Goal: Task Accomplishment & Management: Use online tool/utility

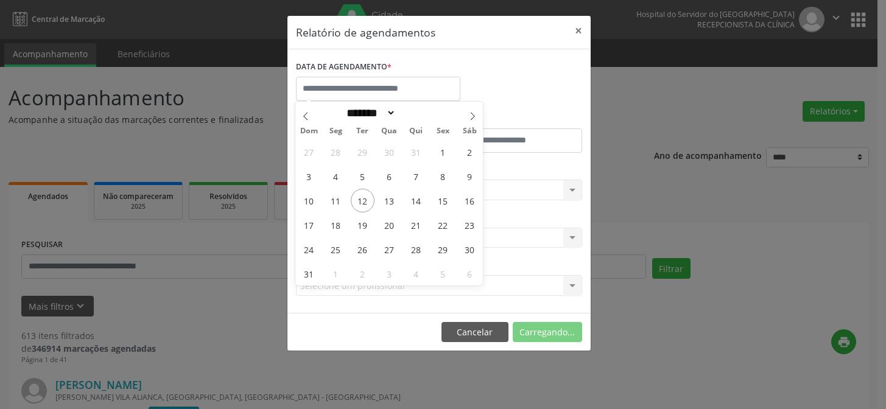
select select "*"
click at [387, 200] on span "13" at bounding box center [390, 201] width 24 height 24
type input "**********"
click at [387, 200] on span "13" at bounding box center [390, 201] width 24 height 24
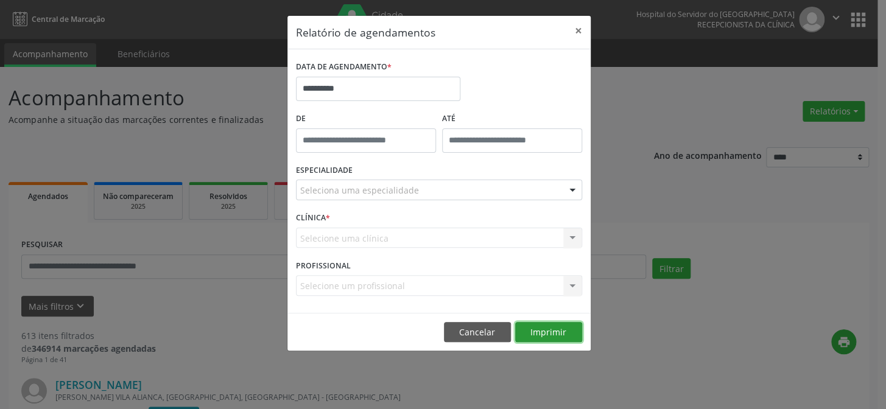
click at [562, 330] on button "Imprimir" at bounding box center [548, 332] width 67 height 21
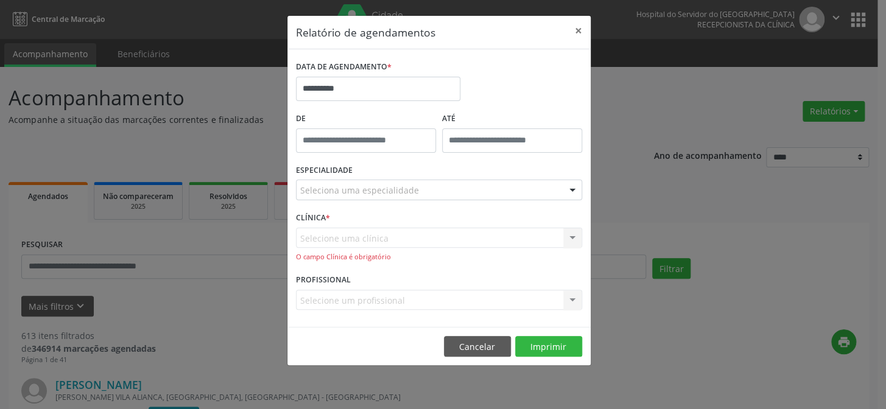
click at [334, 247] on div "Selecione uma clínica Hse Nenhum resultado encontrado para: " " Não há nenhuma …" at bounding box center [439, 245] width 286 height 35
click at [335, 238] on div "Selecione uma clínica Hse Nenhum resultado encontrado para: " " Não há nenhuma …" at bounding box center [439, 245] width 286 height 35
click at [299, 235] on div "Selecione uma clínica Hse Nenhum resultado encontrado para: " " Não há nenhuma …" at bounding box center [439, 245] width 286 height 35
click at [349, 238] on div "Selecione uma clínica Hse Nenhum resultado encontrado para: " " Não há nenhuma …" at bounding box center [439, 245] width 286 height 35
click at [348, 257] on div "O campo Clínica é obrigatório" at bounding box center [439, 257] width 286 height 10
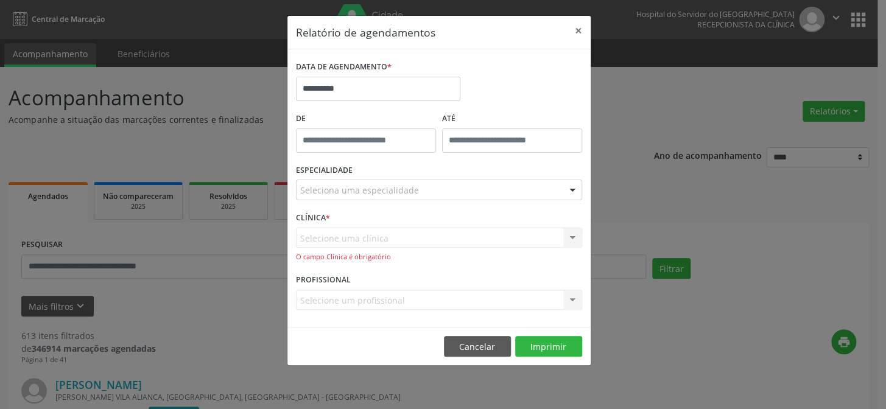
click at [367, 232] on div "Selecione uma clínica Hse Nenhum resultado encontrado para: " " Não há nenhuma …" at bounding box center [439, 245] width 286 height 35
click at [368, 233] on div "Selecione uma clínica Hse Nenhum resultado encontrado para: " " Não há nenhuma …" at bounding box center [439, 245] width 286 height 35
click at [368, 235] on div "Selecione uma clínica Hse Nenhum resultado encontrado para: " " Não há nenhuma …" at bounding box center [439, 245] width 286 height 35
click at [322, 246] on div "Selecione uma clínica Hse Nenhum resultado encontrado para: " " Não há nenhuma …" at bounding box center [439, 245] width 286 height 35
click at [316, 233] on div "Selecione uma clínica Hse Nenhum resultado encontrado para: " " Não há nenhuma …" at bounding box center [439, 245] width 286 height 35
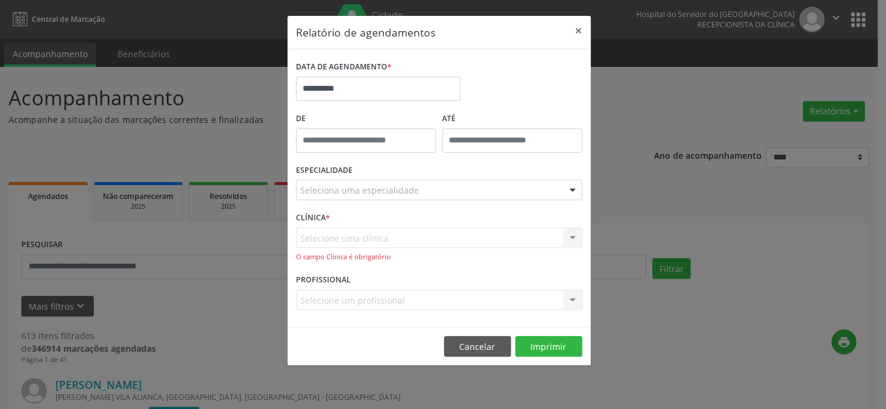
click at [327, 244] on div "Selecione uma clínica Hse Nenhum resultado encontrado para: " " Não há nenhuma …" at bounding box center [439, 245] width 286 height 35
click at [552, 329] on footer "Cancelar Imprimir" at bounding box center [439, 346] width 303 height 38
click at [556, 351] on button "Imprimir" at bounding box center [548, 346] width 67 height 21
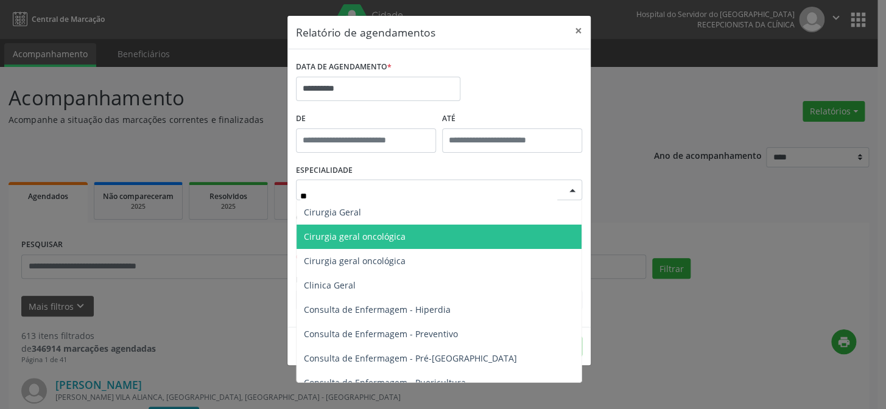
type input "***"
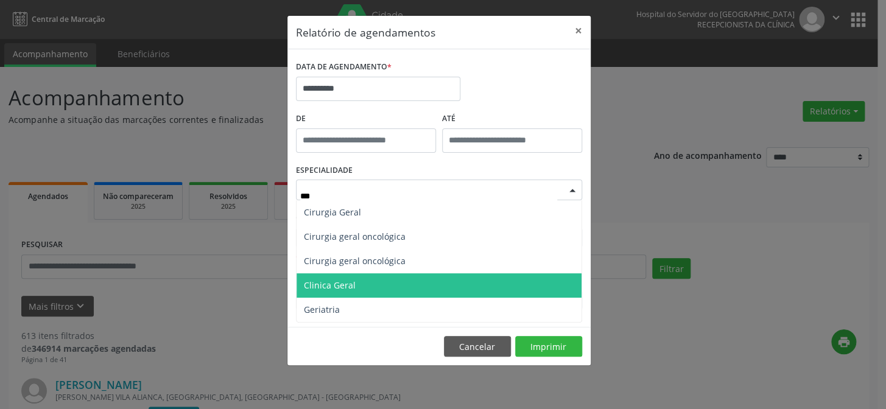
click at [358, 285] on span "Clinica Geral" at bounding box center [439, 286] width 285 height 24
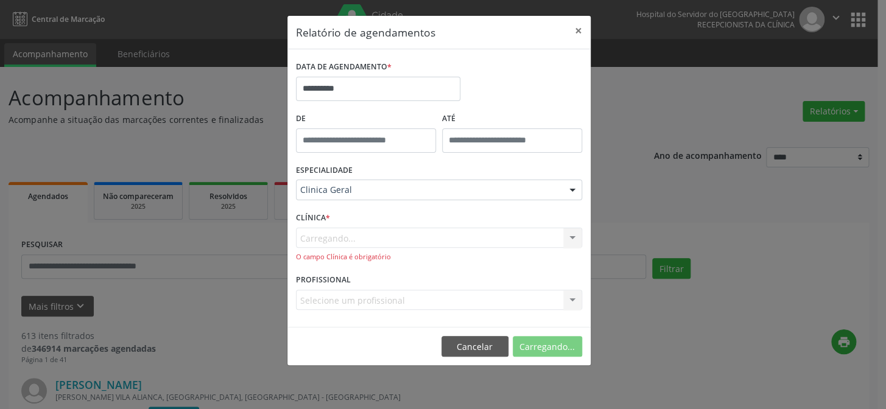
click at [347, 236] on div "Carregando... Hse Nenhum resultado encontrado para: " " Não há nenhuma opção pa…" at bounding box center [439, 245] width 286 height 35
click at [413, 238] on div "Carregando... Hse Nenhum resultado encontrado para: " " Não há nenhuma opção pa…" at bounding box center [439, 245] width 286 height 35
click at [358, 240] on div "Carregando... Hse Nenhum resultado encontrado para: " " Não há nenhuma opção pa…" at bounding box center [439, 245] width 286 height 35
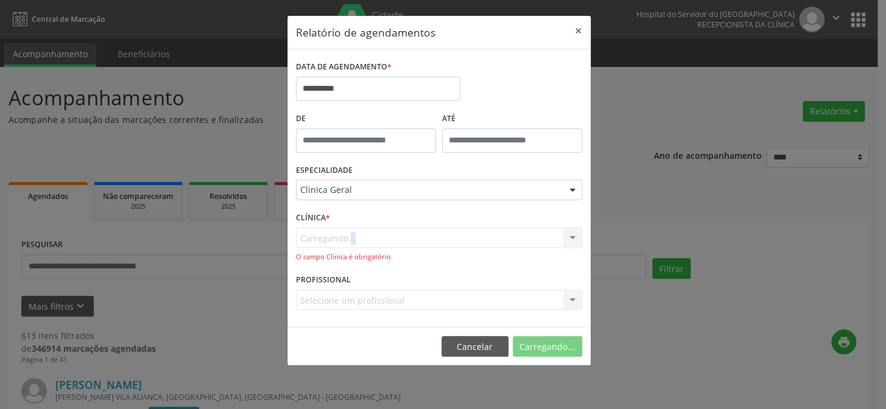
click at [358, 240] on div "Carregando... Hse Nenhum resultado encontrado para: " " Não há nenhuma opção pa…" at bounding box center [439, 245] width 286 height 35
click at [555, 260] on div "O campo Clínica é obrigatório" at bounding box center [439, 257] width 286 height 10
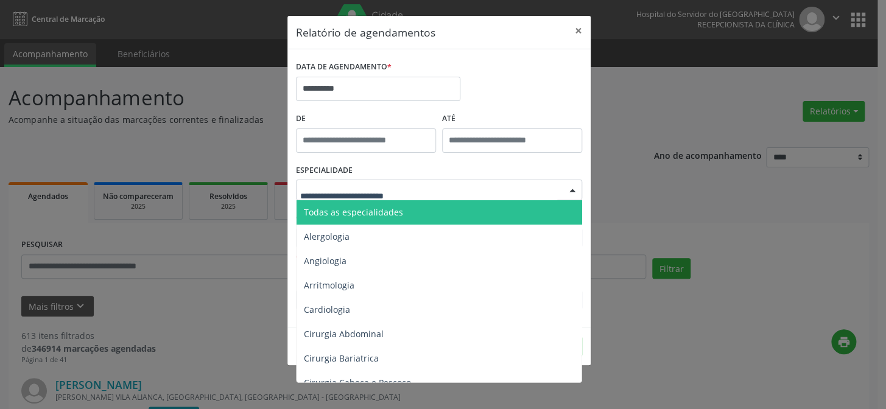
click at [477, 163] on div "ESPECIALIDADE Todas as especialidades Alergologia Angiologia Arritmologia Cardi…" at bounding box center [439, 185] width 292 height 48
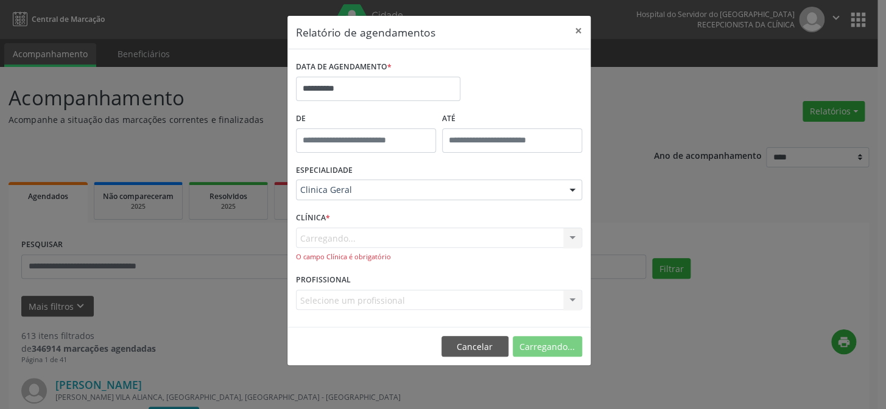
click at [314, 234] on div "Carregando... Hse Nenhum resultado encontrado para: " " Não há nenhuma opção pa…" at bounding box center [439, 245] width 286 height 35
click at [542, 353] on button "Imprimir" at bounding box center [548, 346] width 67 height 21
